Goal: Task Accomplishment & Management: Use online tool/utility

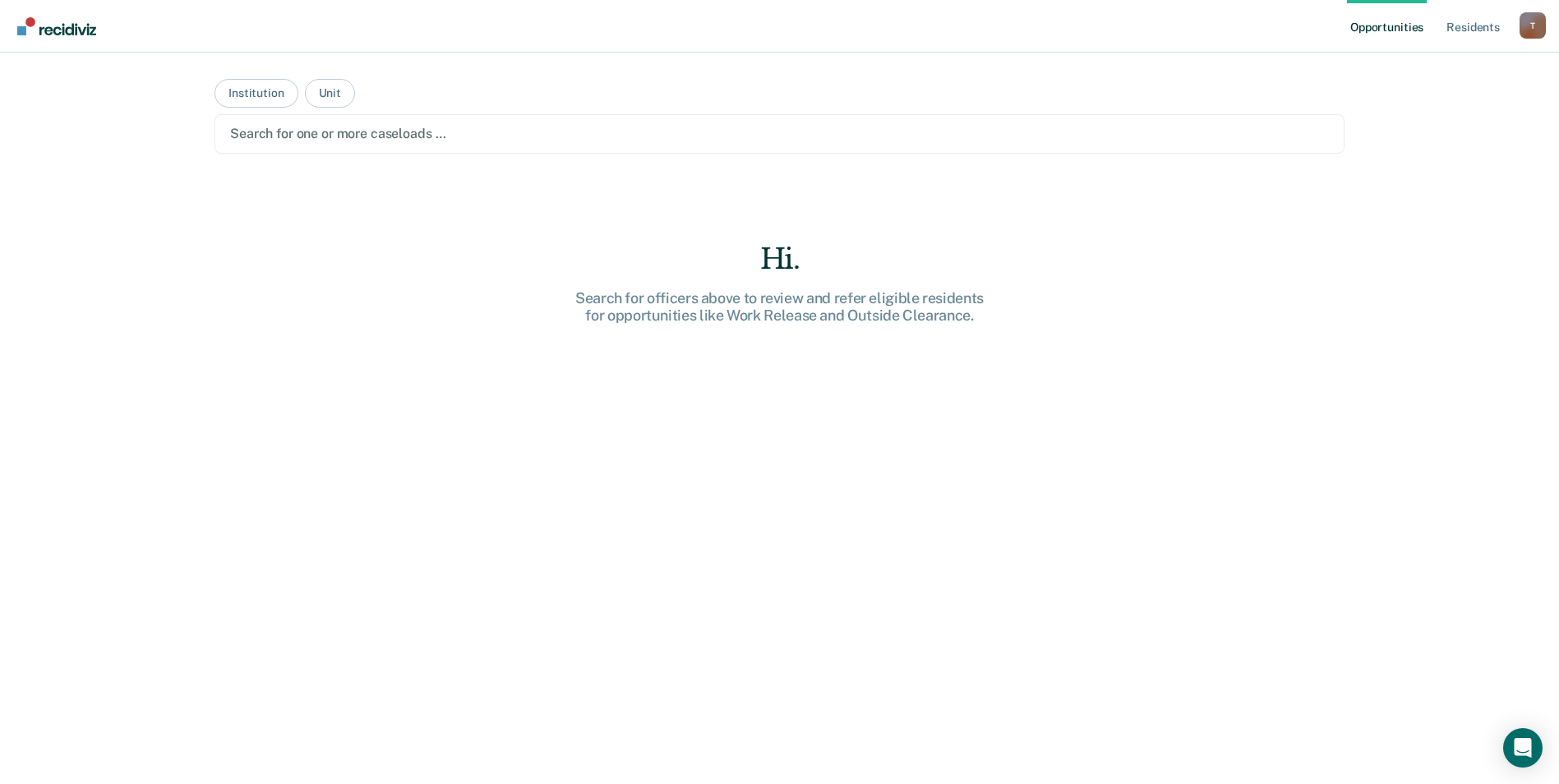
click at [1535, 23] on div "T" at bounding box center [1533, 26] width 27 height 27
click at [1421, 64] on link "Profile" at bounding box center [1467, 66] width 133 height 14
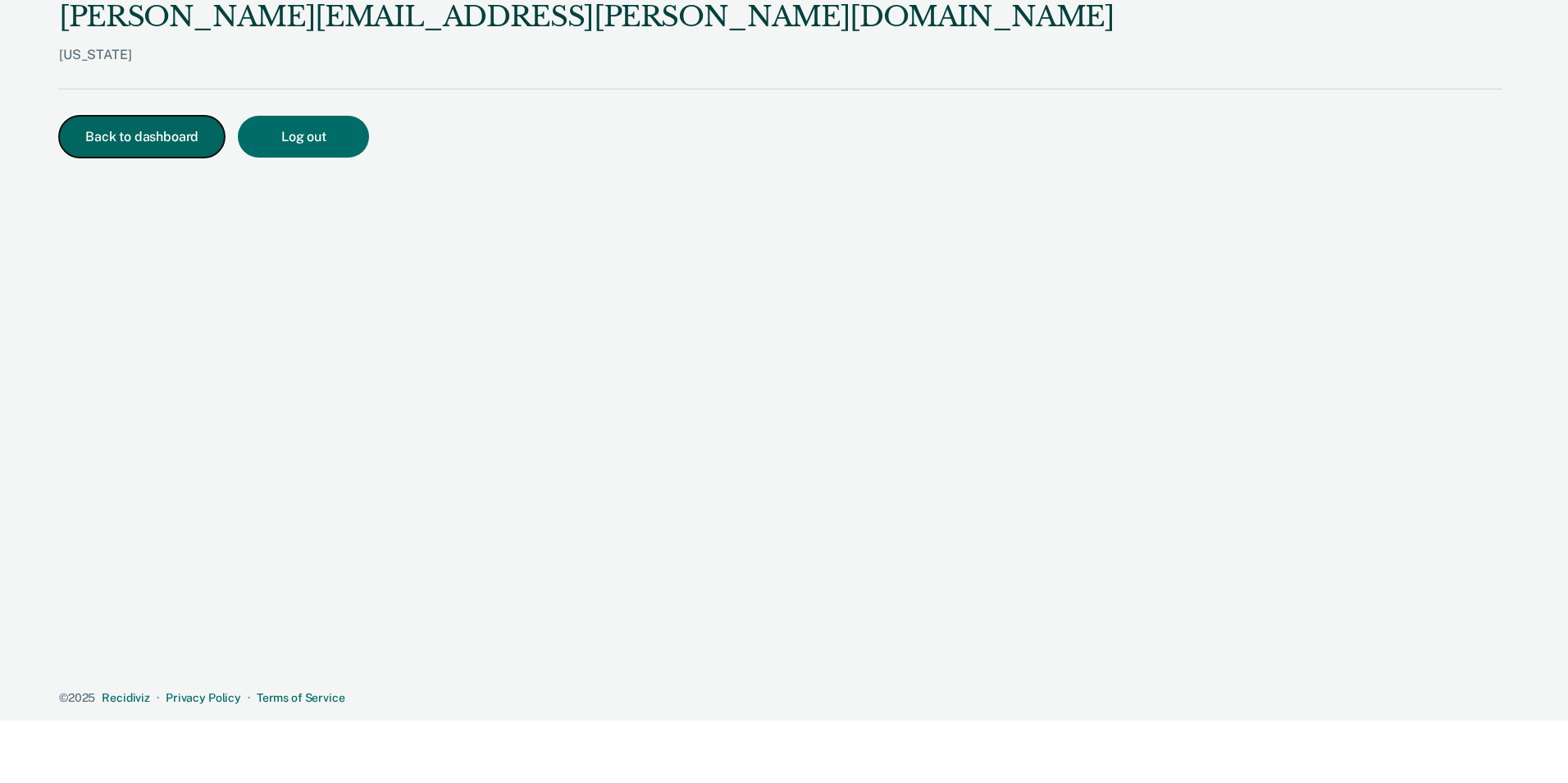
click at [128, 133] on button "Back to dashboard" at bounding box center [141, 136] width 166 height 42
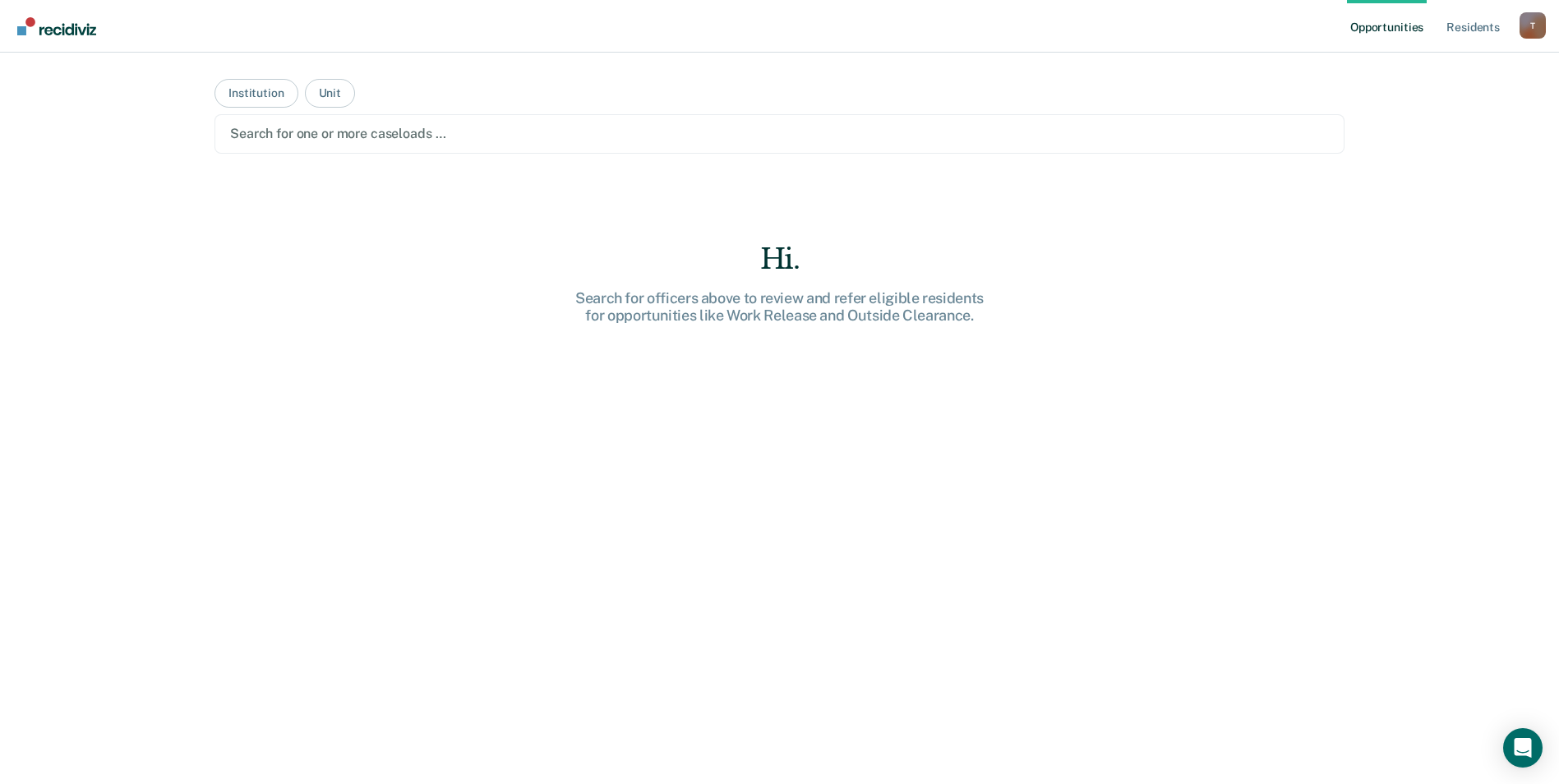
drag, startPoint x: 1528, startPoint y: 750, endPoint x: 1031, endPoint y: 651, distance: 506.8
click at [1034, 654] on div "Hi. Search for officers above to review and refer eligible residents for opport…" at bounding box center [780, 542] width 1130 height 600
click at [71, 30] on img "Go to Recidiviz Home" at bounding box center [56, 26] width 79 height 18
click at [261, 94] on button "Institution" at bounding box center [256, 93] width 83 height 28
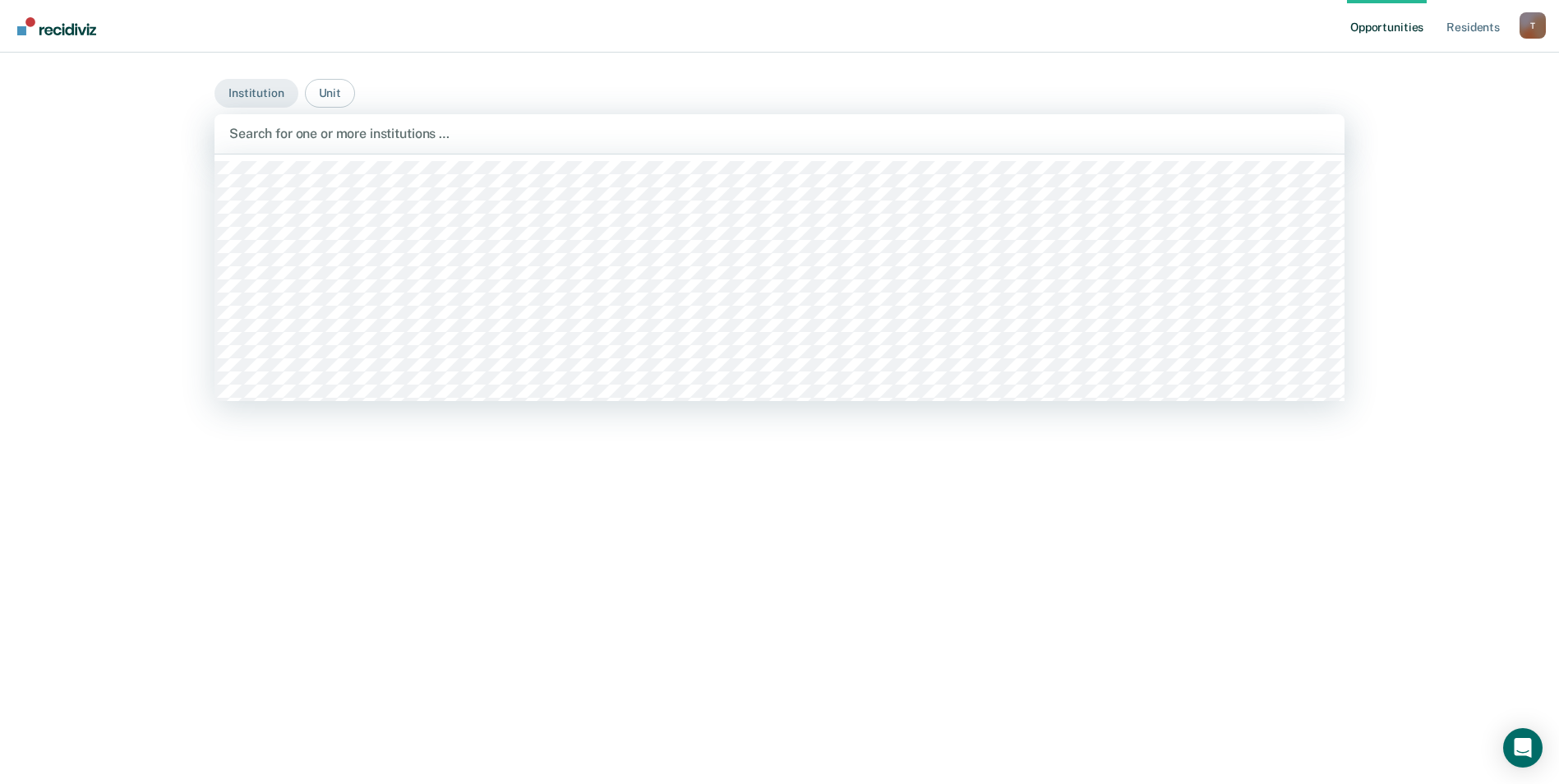
click at [270, 132] on div at bounding box center [780, 134] width 1101 height 19
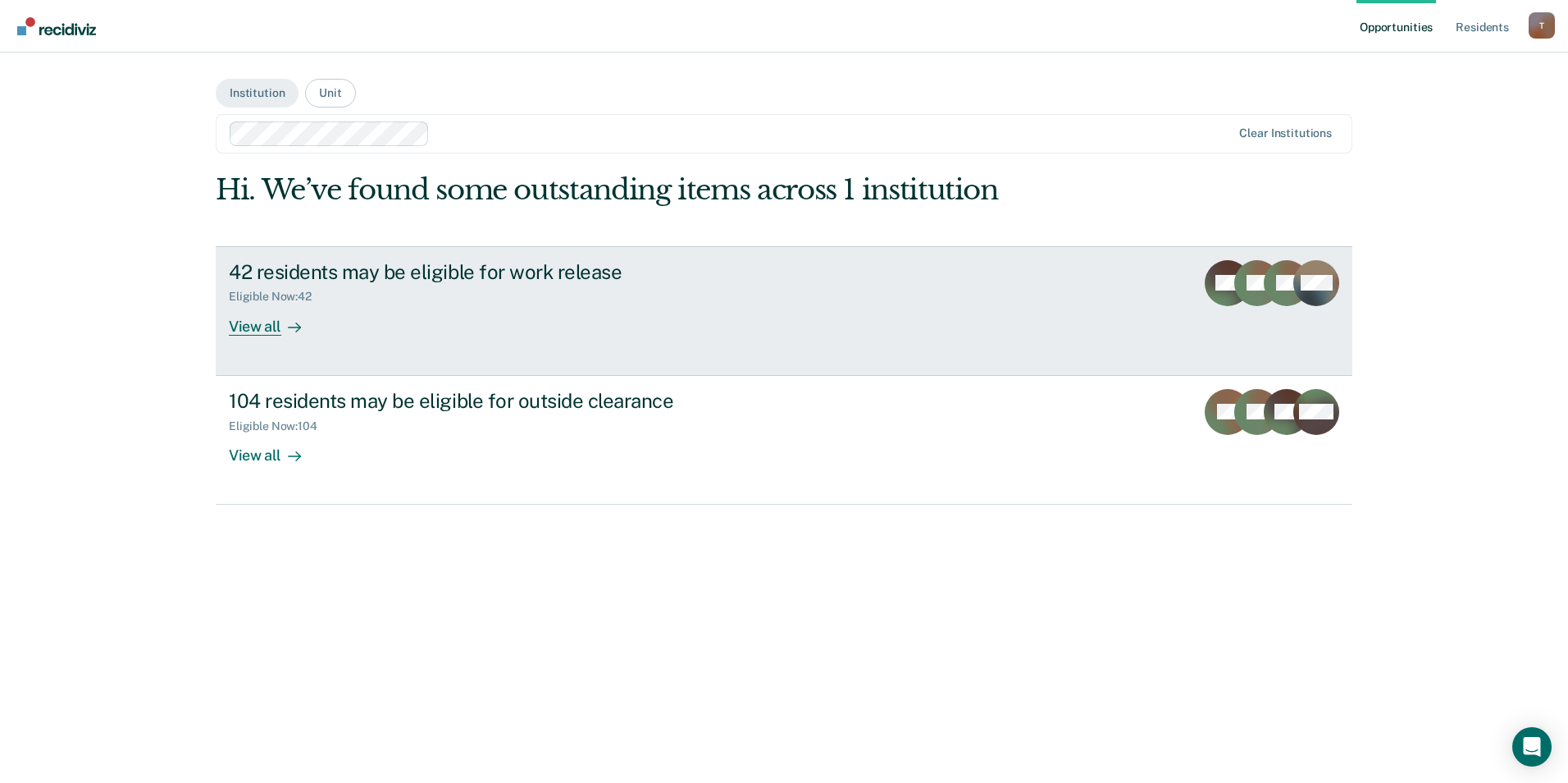
click at [259, 324] on div "View all" at bounding box center [274, 320] width 92 height 32
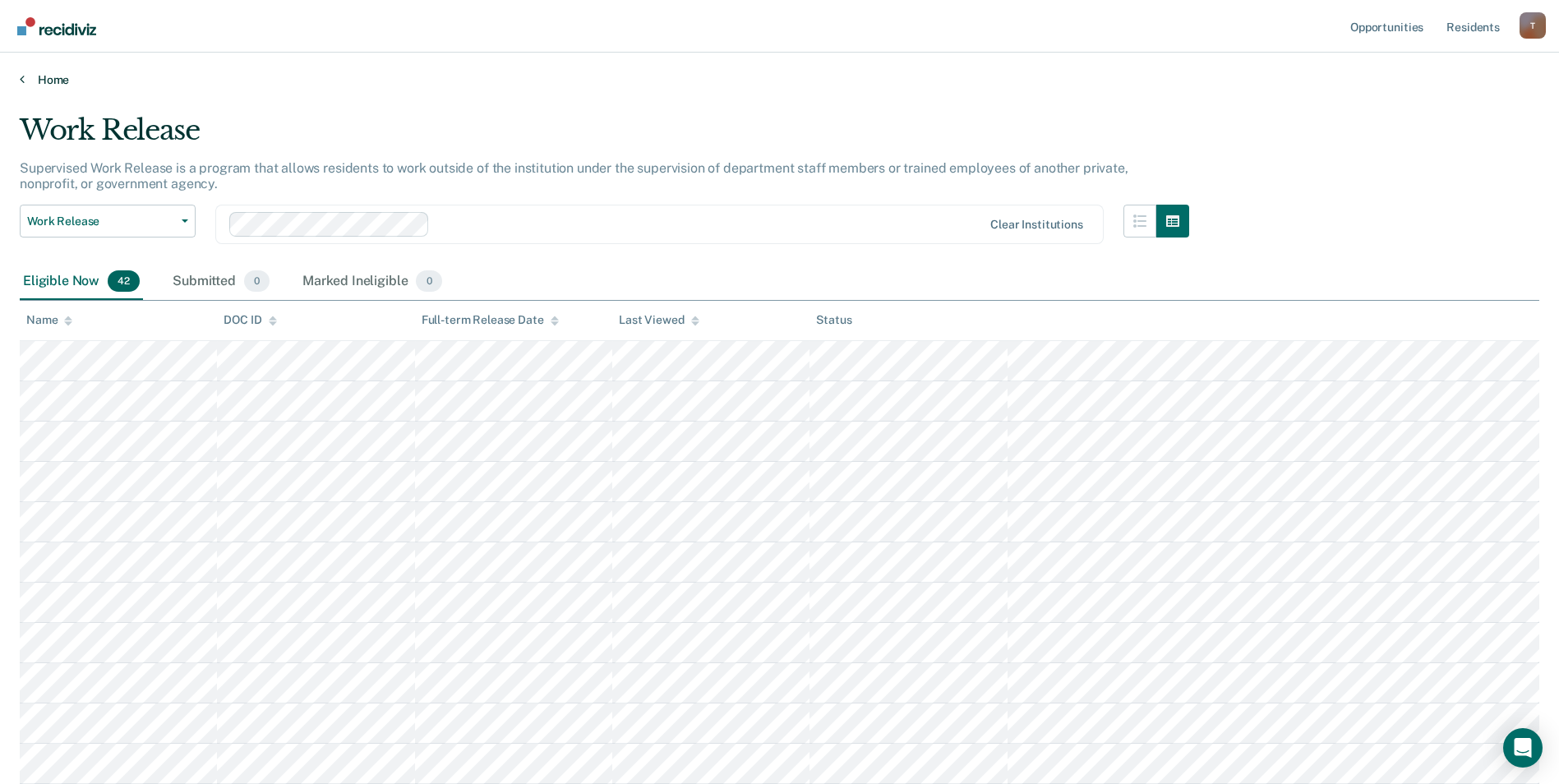
click at [27, 76] on link "Home" at bounding box center [780, 80] width 1520 height 15
